Goal: Communication & Community: Answer question/provide support

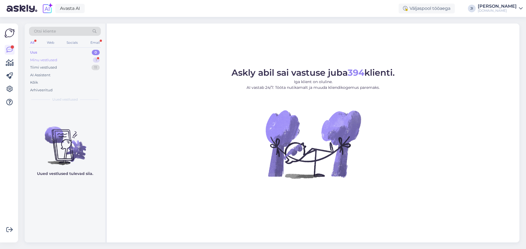
click at [90, 61] on div "Minu vestlused 1" at bounding box center [65, 60] width 72 height 8
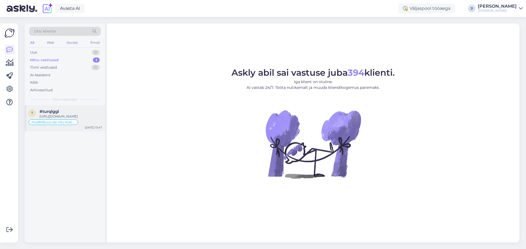
click at [80, 119] on div "[URL][DOMAIN_NAME]" at bounding box center [70, 116] width 62 height 5
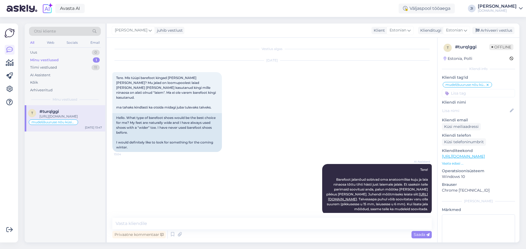
scroll to position [569, 0]
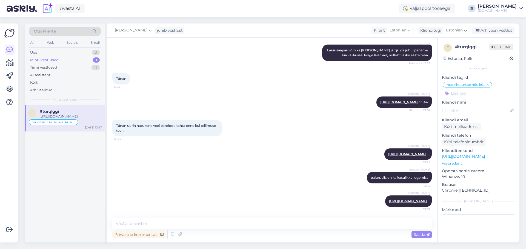
click at [512, 7] on div "[PERSON_NAME]" at bounding box center [497, 6] width 39 height 4
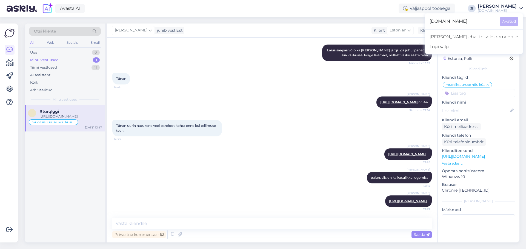
click at [507, 7] on div "[PERSON_NAME]" at bounding box center [497, 6] width 39 height 4
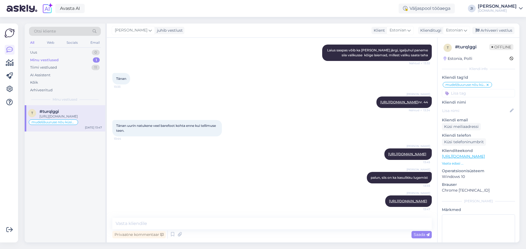
click at [512, 12] on div "[DOMAIN_NAME]" at bounding box center [497, 10] width 39 height 4
click at [486, 43] on div "Logi välja" at bounding box center [473, 47] width 97 height 10
